Goal: Task Accomplishment & Management: Use online tool/utility

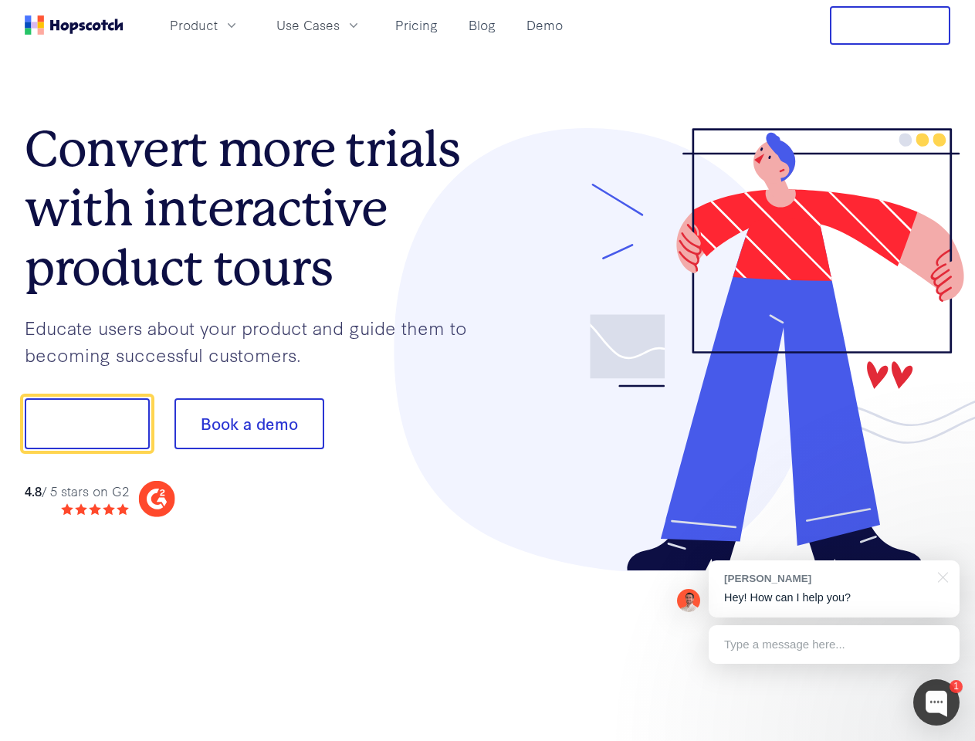
click at [488, 370] on div at bounding box center [719, 350] width 463 height 444
click at [218, 25] on span "Product" at bounding box center [194, 24] width 48 height 19
click at [340, 25] on span "Use Cases" at bounding box center [307, 24] width 63 height 19
click at [890, 25] on button "Free Trial" at bounding box center [890, 25] width 120 height 39
click at [86, 424] on button "Show me!" at bounding box center [87, 423] width 125 height 51
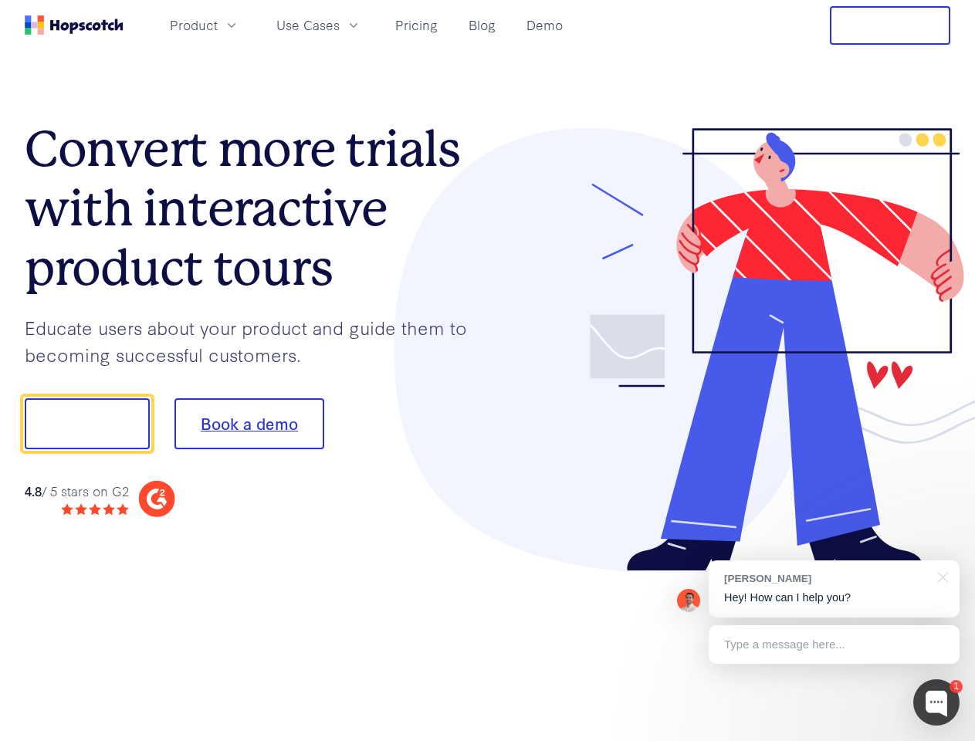
click at [248, 424] on button "Book a demo" at bounding box center [249, 423] width 150 height 51
click at [936, 702] on div at bounding box center [936, 702] width 46 height 46
click at [833, 589] on div "[PERSON_NAME] Hey! How can I help you?" at bounding box center [833, 588] width 251 height 57
click at [940, 576] on div at bounding box center [814, 421] width 289 height 515
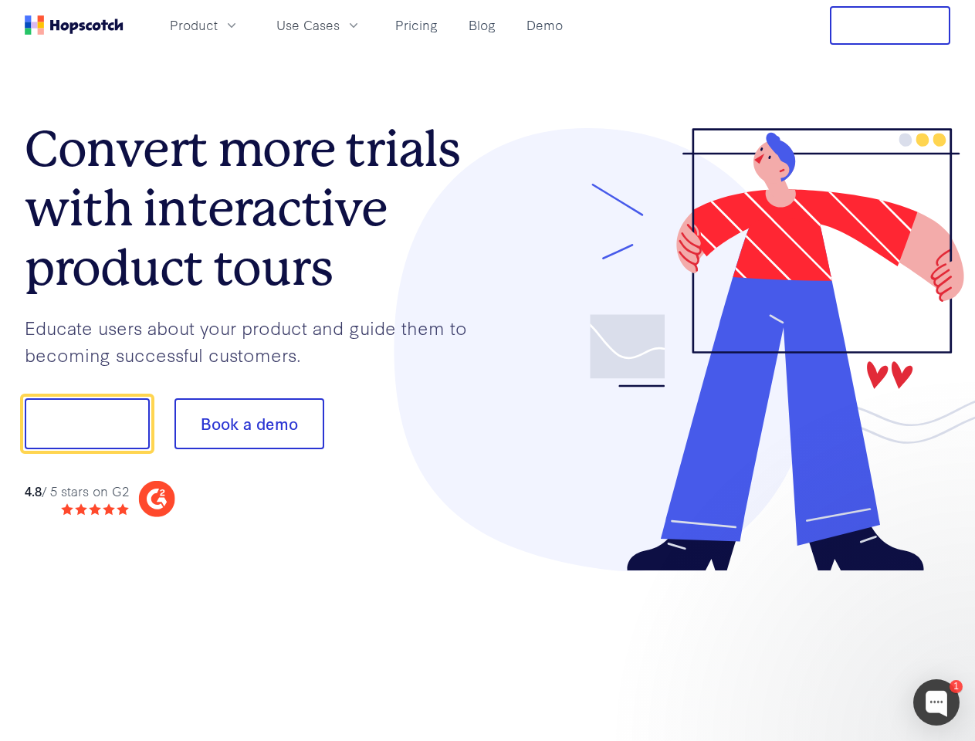
click at [833, 644] on div at bounding box center [814, 525] width 289 height 308
